Goal: Check status

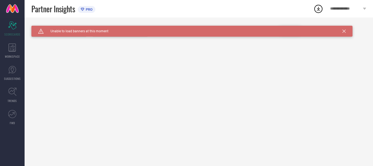
type input "All"
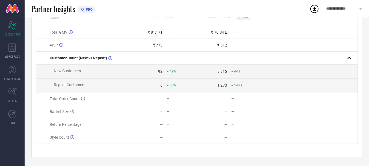
scroll to position [37, 0]
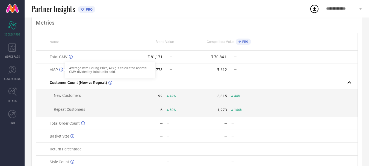
click at [61, 71] on icon at bounding box center [61, 69] width 4 height 4
click at [63, 70] on icon at bounding box center [61, 69] width 4 height 4
click at [62, 70] on icon at bounding box center [61, 69] width 4 height 4
drag, startPoint x: 64, startPoint y: 70, endPoint x: 59, endPoint y: 70, distance: 4.6
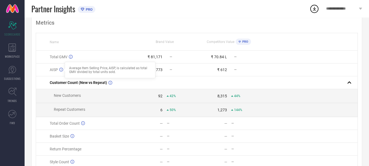
click at [59, 70] on icon at bounding box center [61, 70] width 4 height 4
drag, startPoint x: 59, startPoint y: 70, endPoint x: 53, endPoint y: 72, distance: 7.2
click at [53, 72] on span "AISP" at bounding box center [54, 69] width 8 height 4
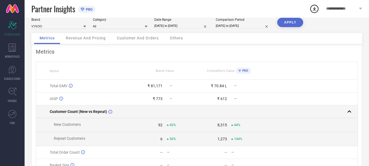
scroll to position [0, 0]
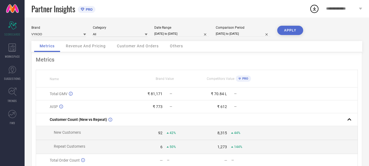
click at [93, 49] on div "Revenue And Pricing" at bounding box center [85, 46] width 51 height 11
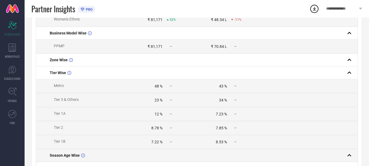
scroll to position [109, 0]
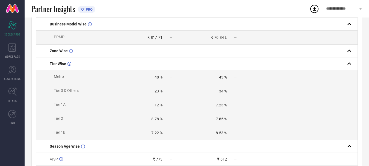
click at [195, 79] on div "—" at bounding box center [181, 77] width 30 height 4
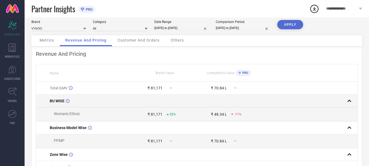
scroll to position [0, 0]
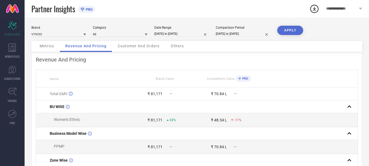
click at [150, 47] on span "Customer And Orders" at bounding box center [139, 46] width 42 height 4
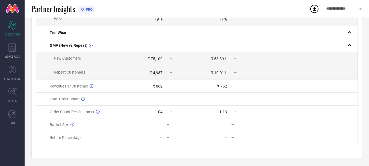
scroll to position [175, 0]
click at [6, 43] on div "WORKSPACE" at bounding box center [12, 51] width 25 height 22
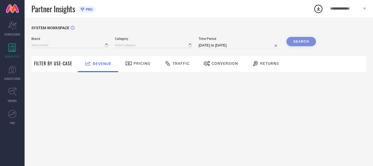
type input "VYKOO"
type input "All"
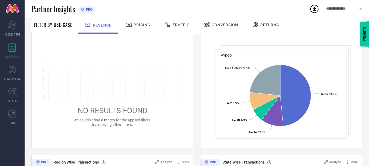
scroll to position [82, 0]
click at [133, 27] on span "Pricing" at bounding box center [141, 25] width 17 height 4
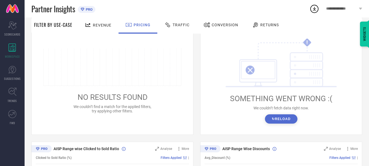
scroll to position [109, 0]
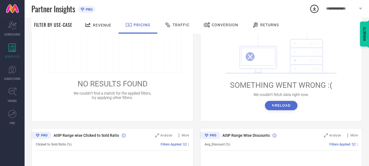
click at [277, 103] on button "↻ Reload" at bounding box center [281, 105] width 32 height 9
click at [181, 24] on span "Traffic" at bounding box center [180, 25] width 17 height 4
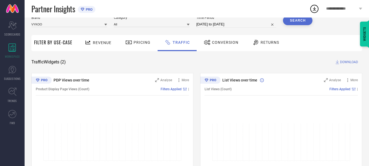
scroll to position [0, 0]
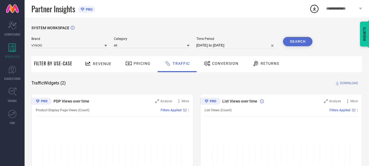
click at [227, 63] on span "Conversion" at bounding box center [225, 63] width 26 height 4
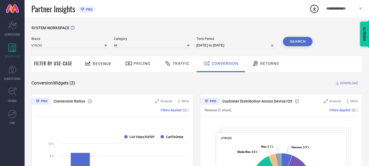
click at [263, 66] on div "Returns" at bounding box center [265, 63] width 29 height 9
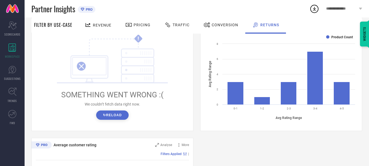
scroll to position [246, 0]
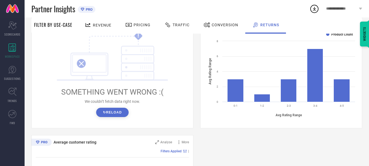
click at [108, 113] on button "↻ Reload" at bounding box center [112, 112] width 32 height 9
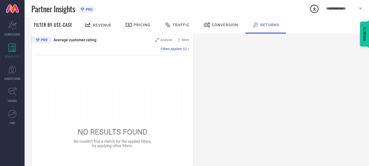
scroll to position [360, 0]
